Goal: Transaction & Acquisition: Purchase product/service

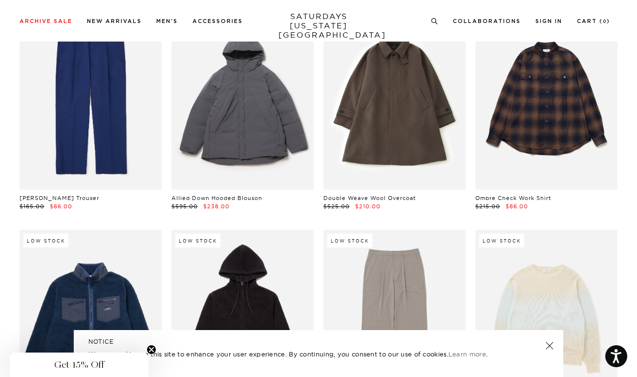
scroll to position [11908, 6]
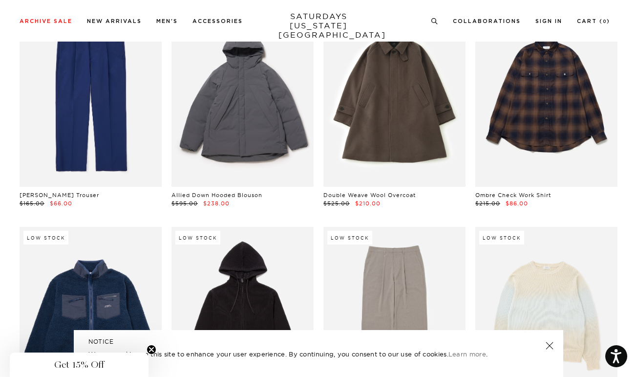
click at [319, 163] on div "Low Stock Double Weave Wool Overcoat $525.00 $210.00" at bounding box center [395, 108] width 152 height 198
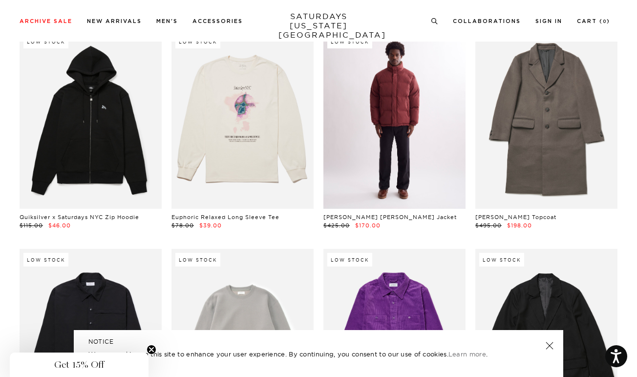
scroll to position [14763, 6]
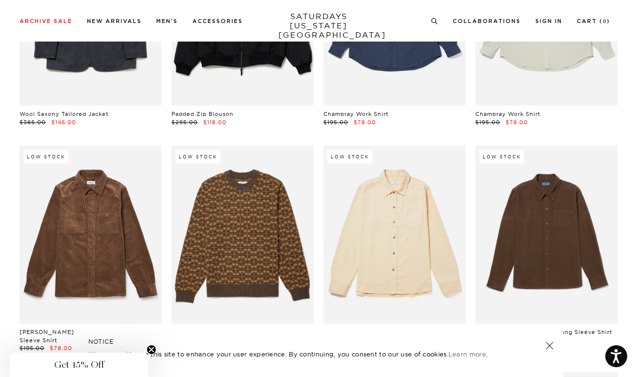
scroll to position [15945, 6]
